Goal: Transaction & Acquisition: Purchase product/service

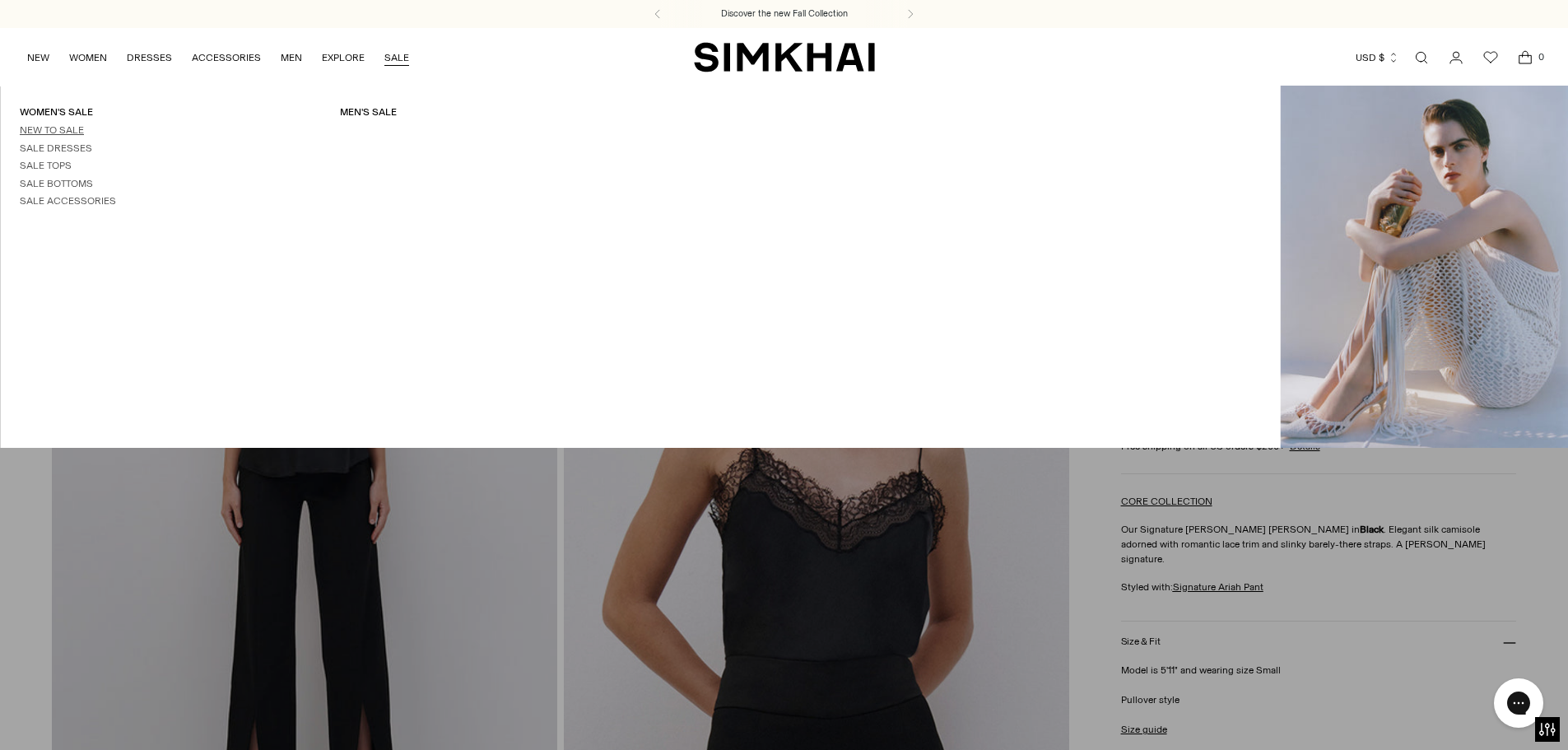
click at [53, 127] on link "New to Sale" at bounding box center [52, 130] width 64 height 12
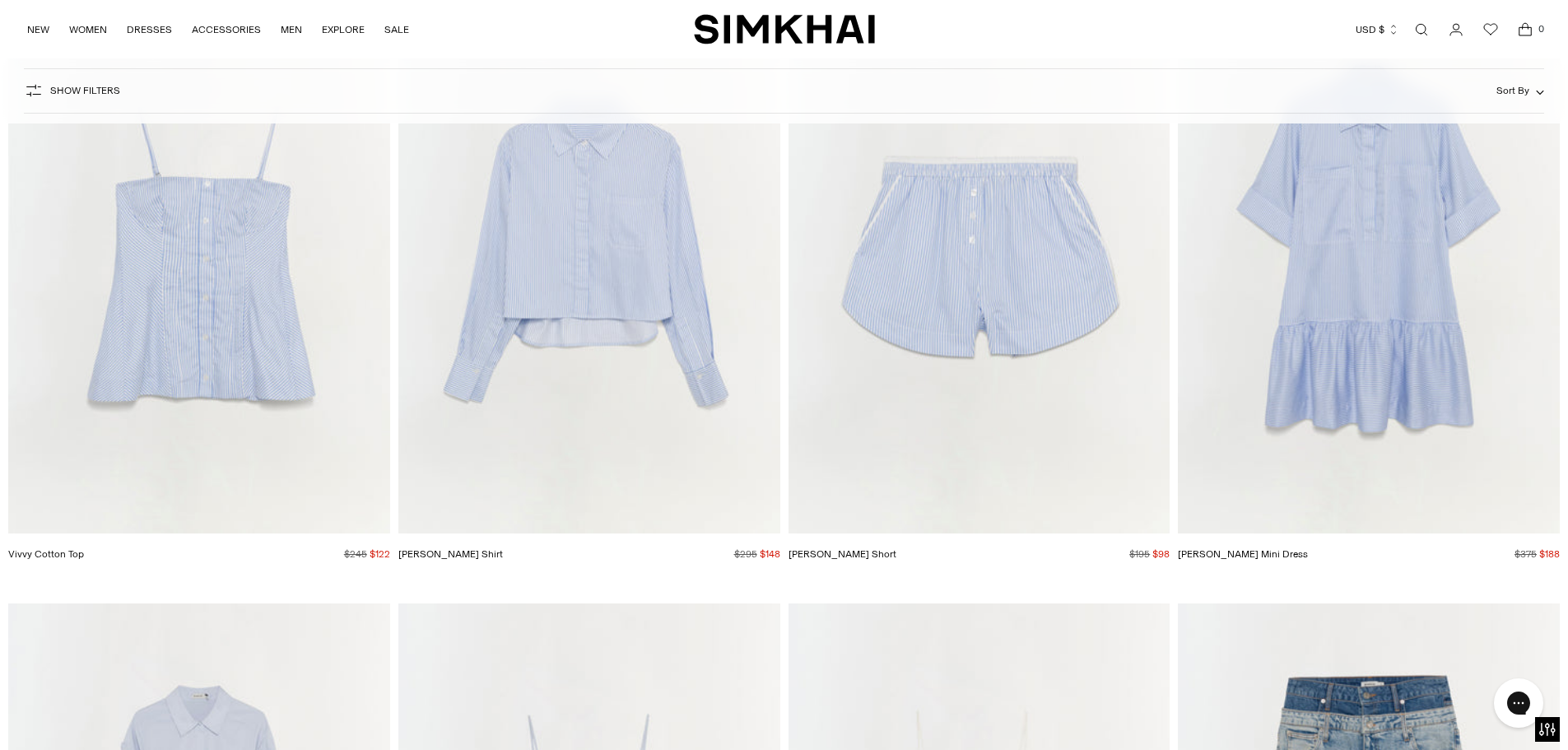
scroll to position [14484, 0]
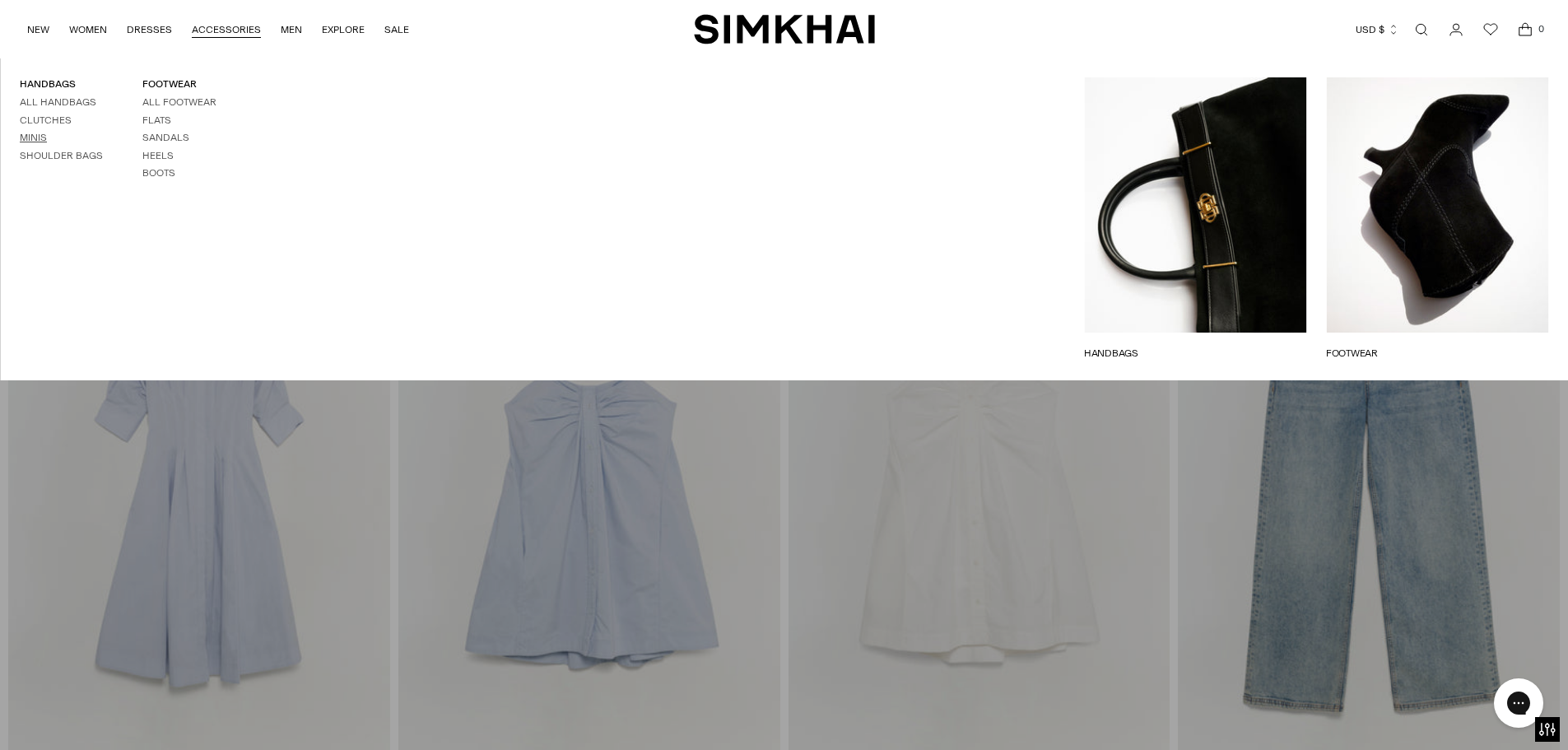
click at [34, 136] on link "Minis" at bounding box center [33, 137] width 27 height 12
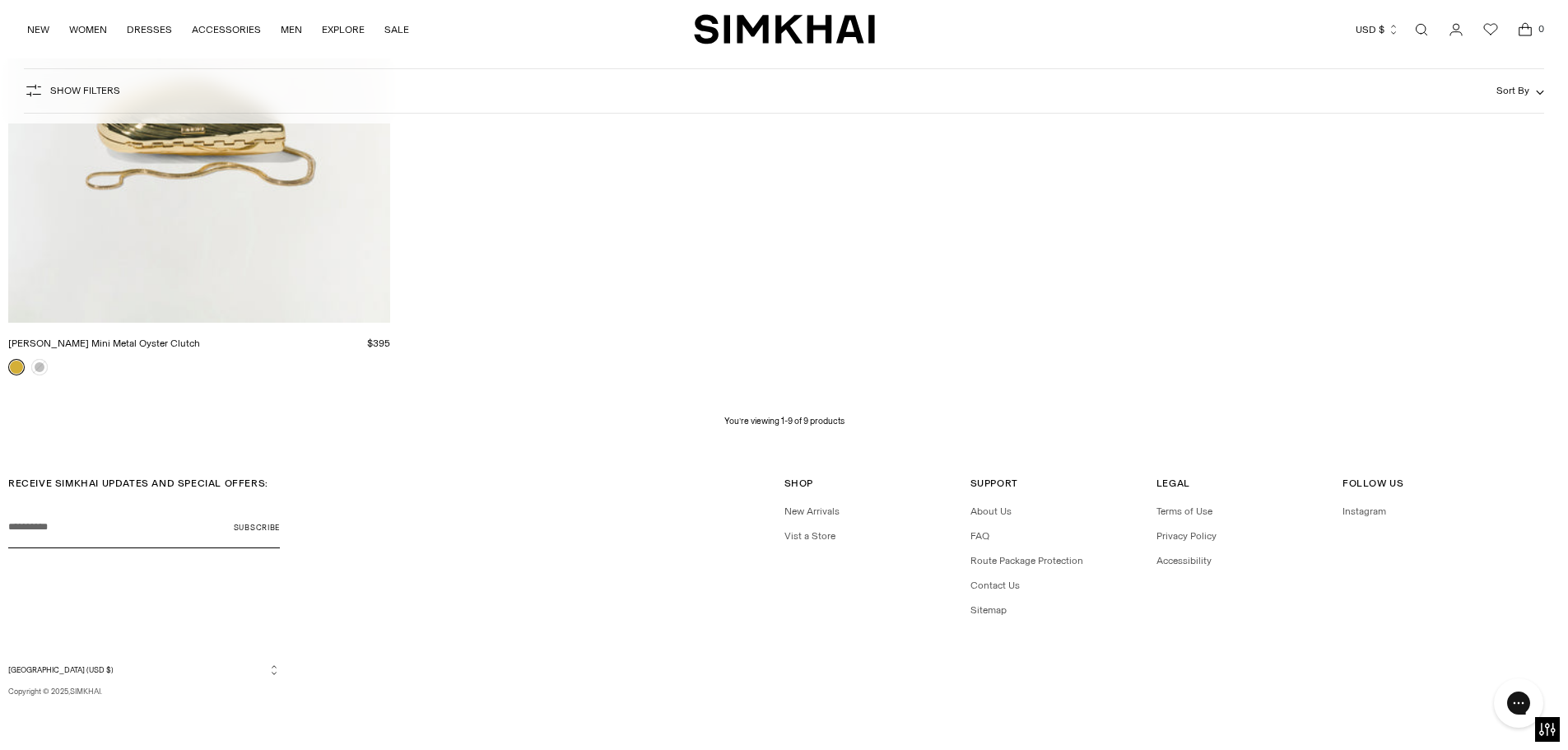
scroll to position [1222, 0]
